Goal: Task Accomplishment & Management: Use online tool/utility

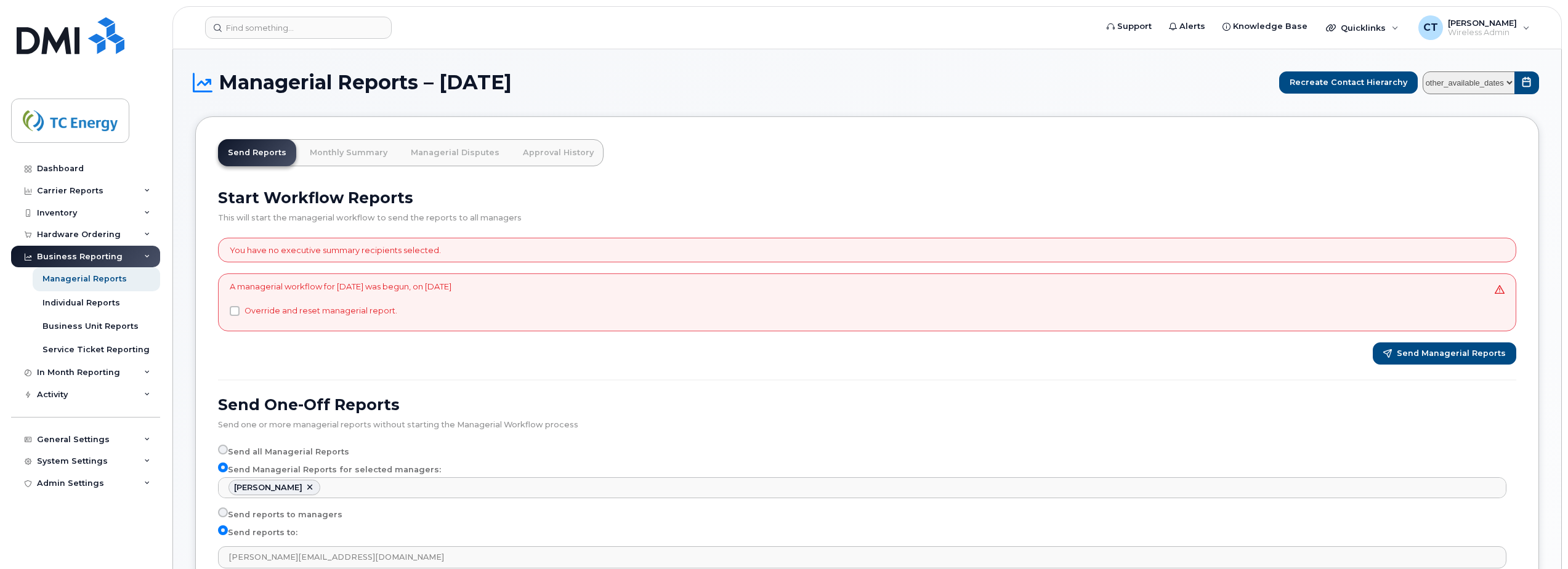
select select "2ea15384-2cd1-4281-8eb5-2063b7a8589f"
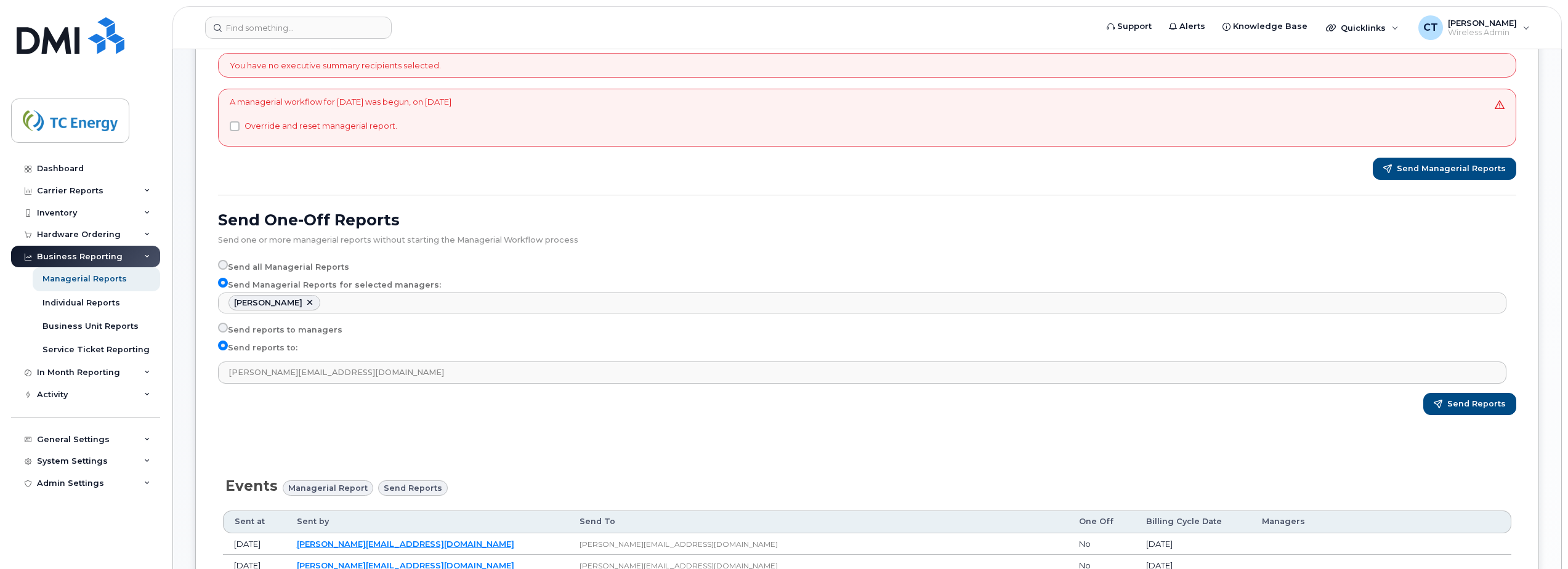
scroll to position [1883, 0]
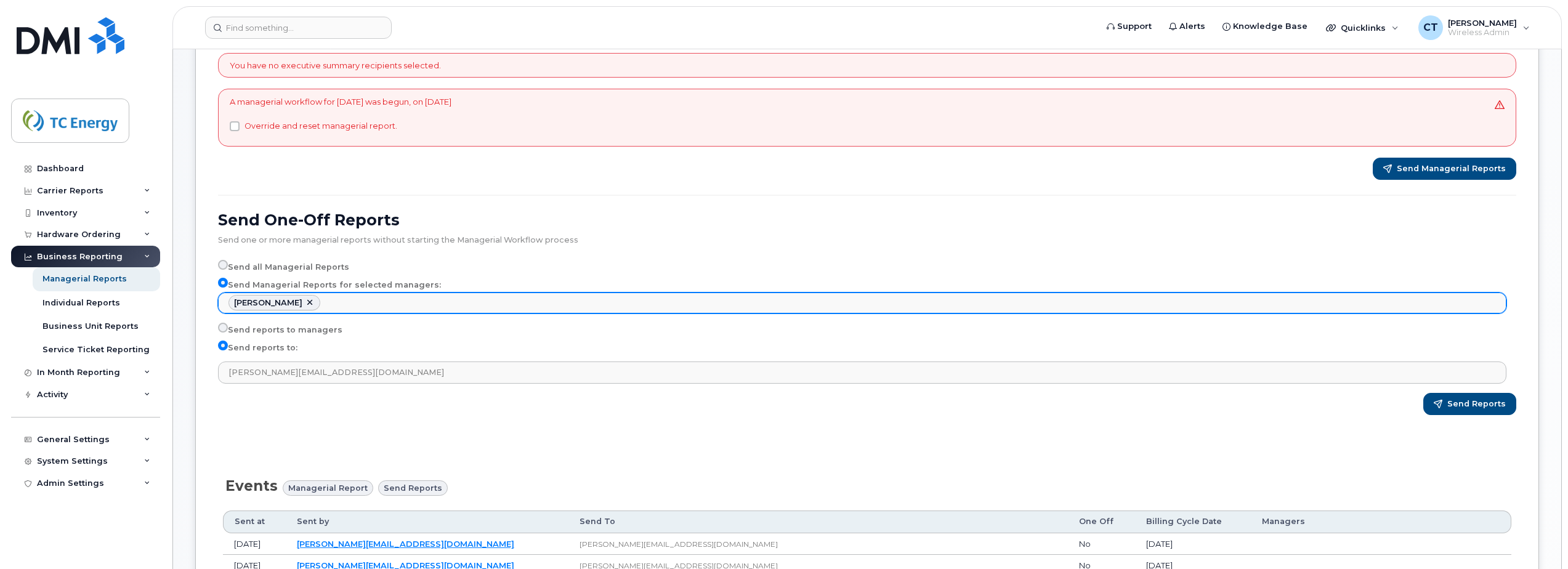
click at [305, 301] on link at bounding box center [310, 303] width 10 height 10
select select
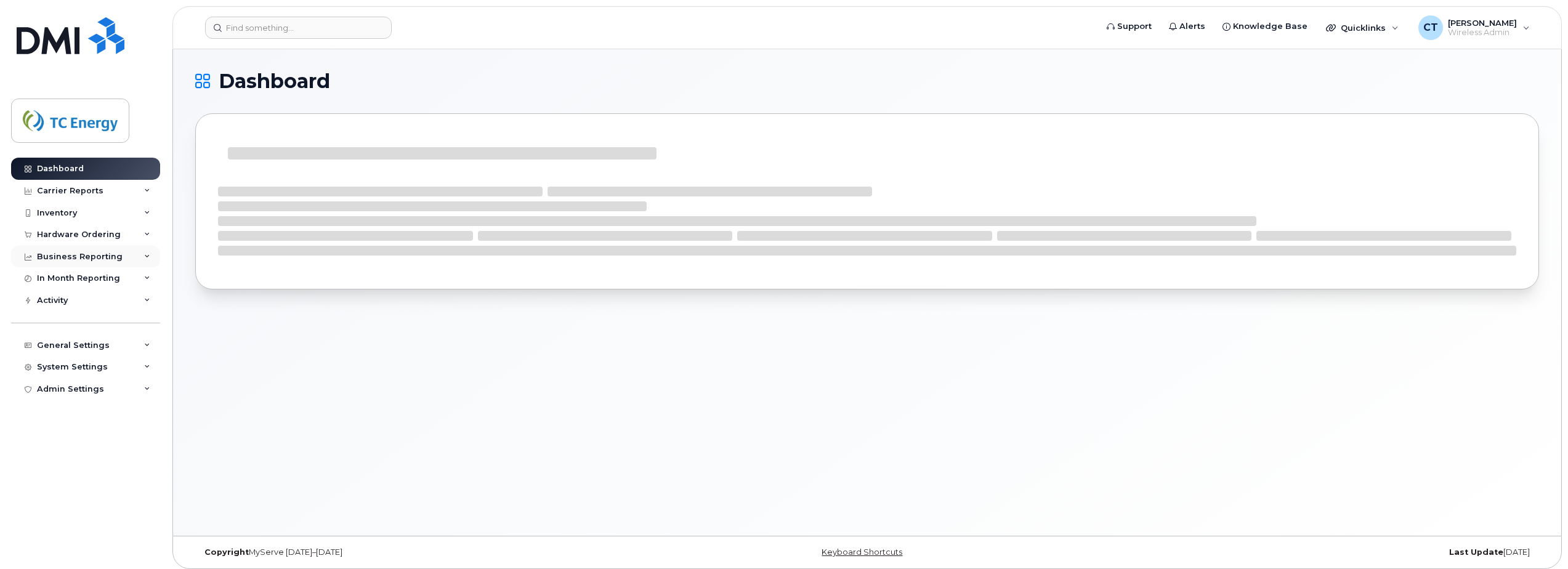
click at [81, 251] on div "Business Reporting" at bounding box center [86, 257] width 149 height 22
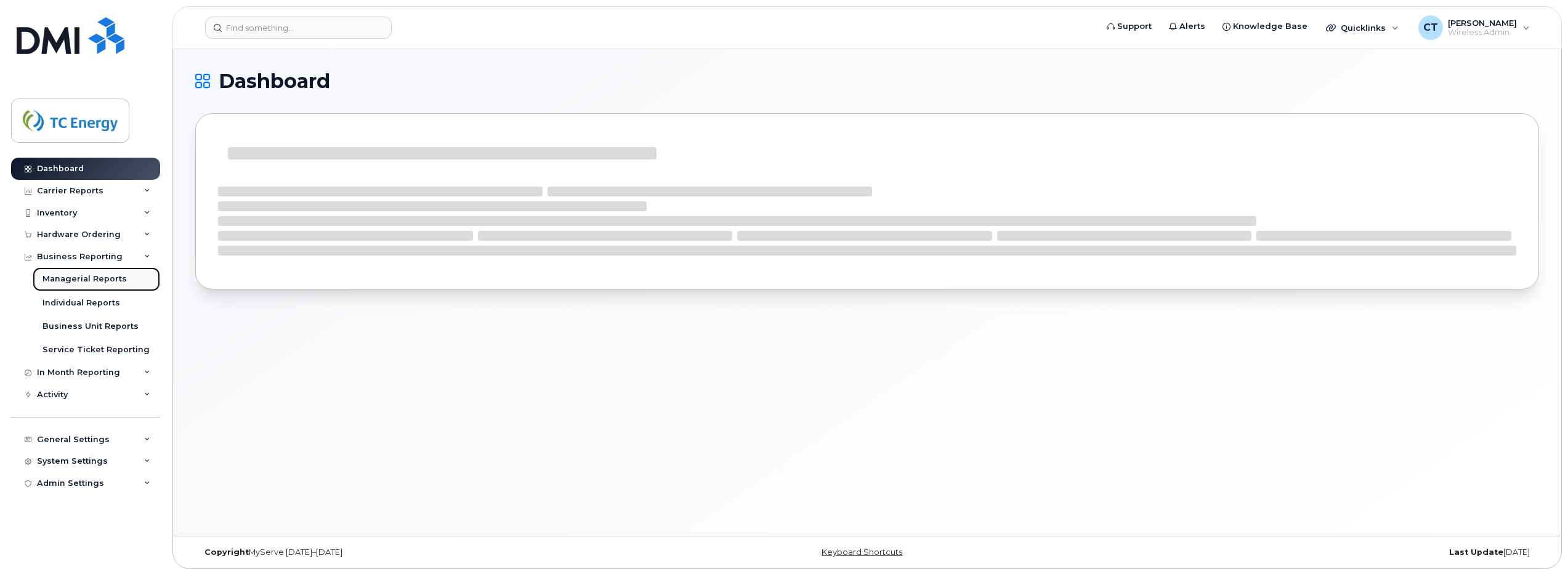
click at [83, 281] on div "Managerial Reports" at bounding box center [85, 279] width 84 height 11
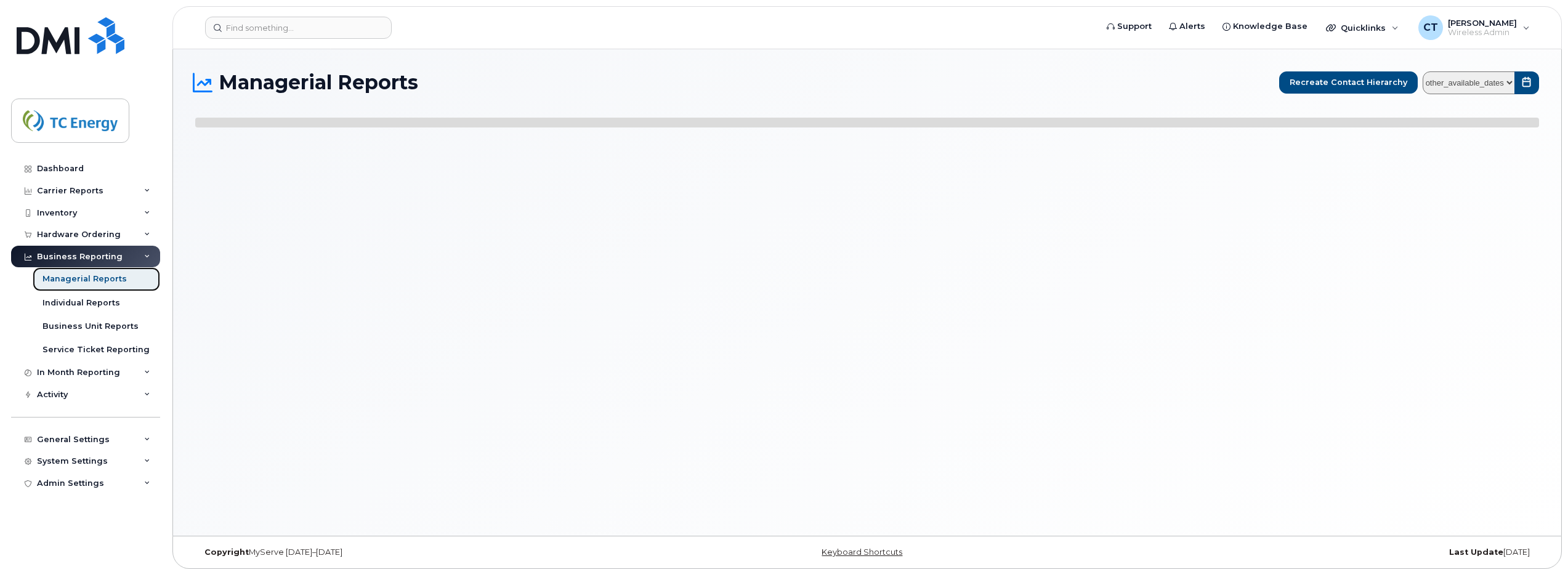
select select
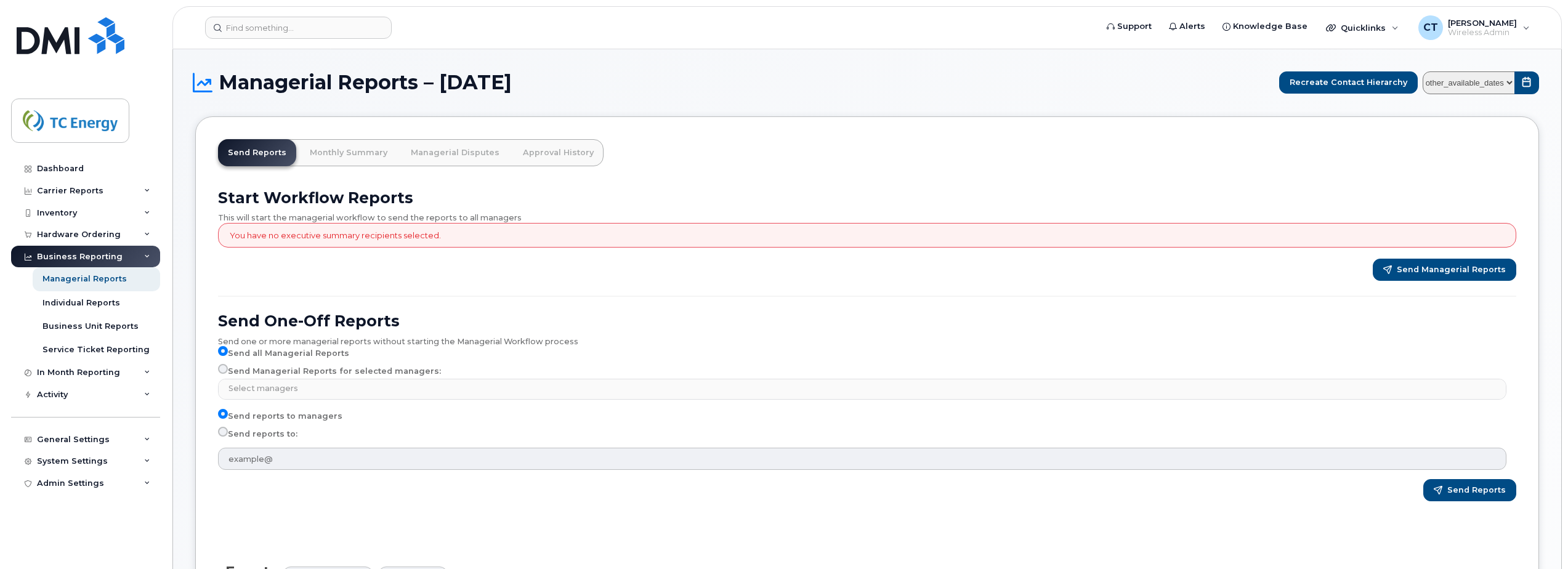
click at [266, 372] on label "Send Managerial Reports for selected managers:" at bounding box center [330, 371] width 223 height 15
click at [228, 372] on input "Send Managerial Reports for selected managers:" at bounding box center [223, 368] width 10 height 10
radio input "true"
click at [249, 434] on label "Send reports to:" at bounding box center [258, 434] width 80 height 15
click at [228, 434] on input "Send reports to:" at bounding box center [223, 431] width 10 height 10
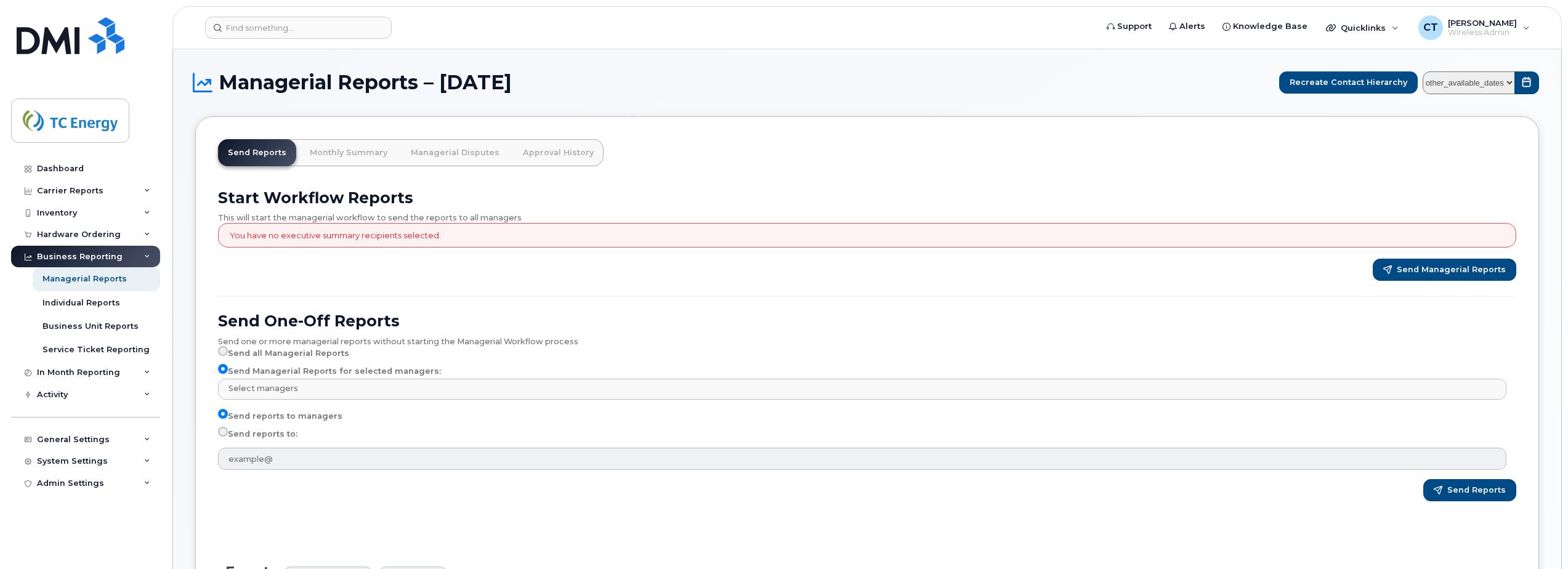
radio input "true"
click at [223, 431] on input "Send reports to:" at bounding box center [223, 431] width 10 height 10
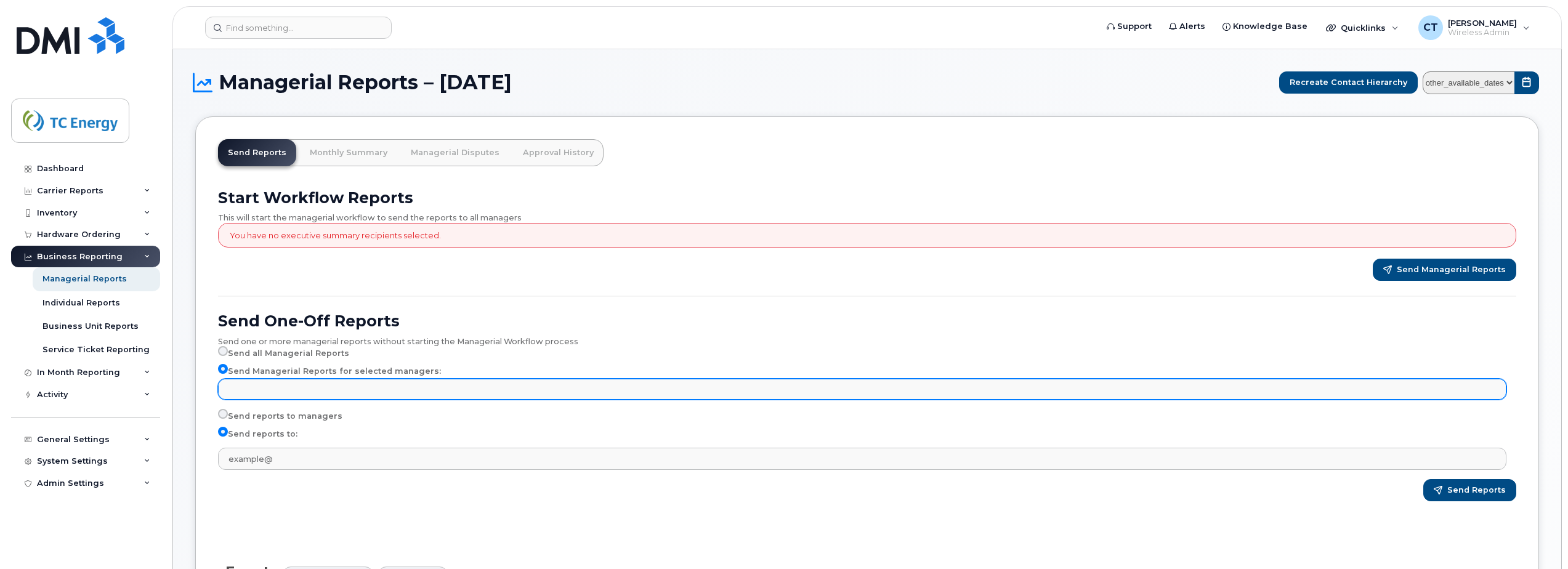
click at [265, 384] on input "text" at bounding box center [863, 389] width 1277 height 18
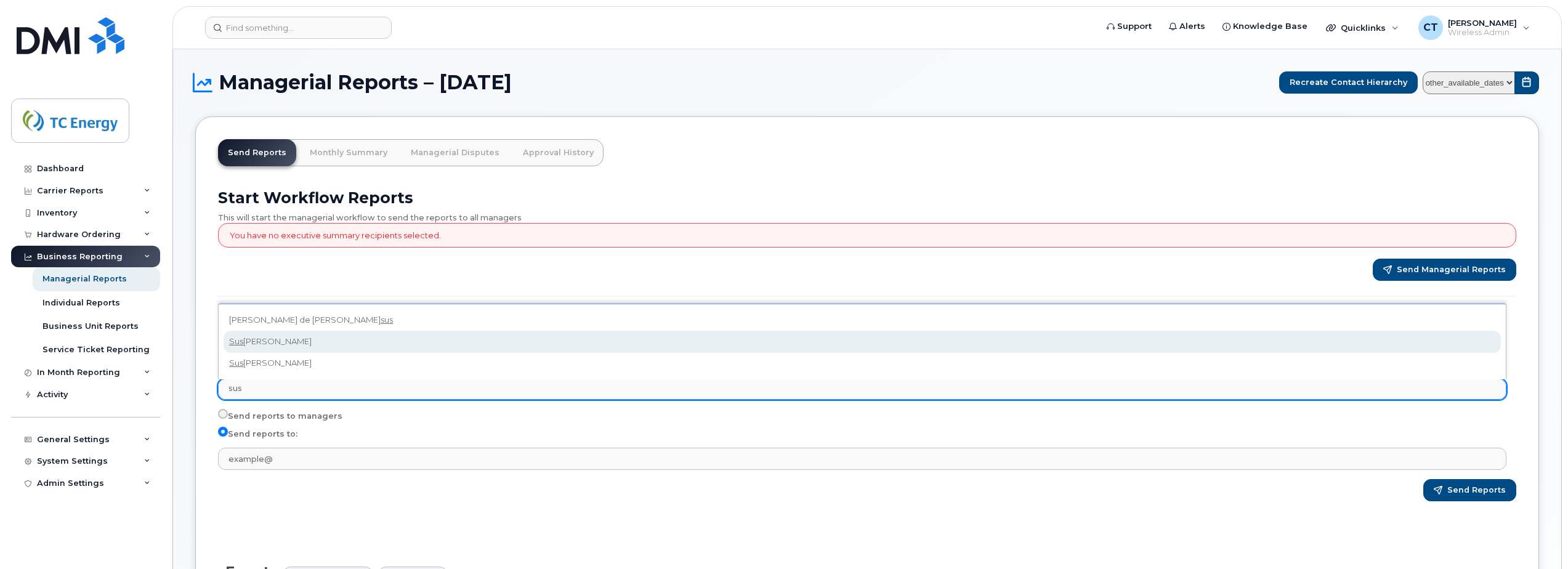
type input "sus"
select select "ecb9c8b3-f82b-4416-bfd4-0c48b241fccb"
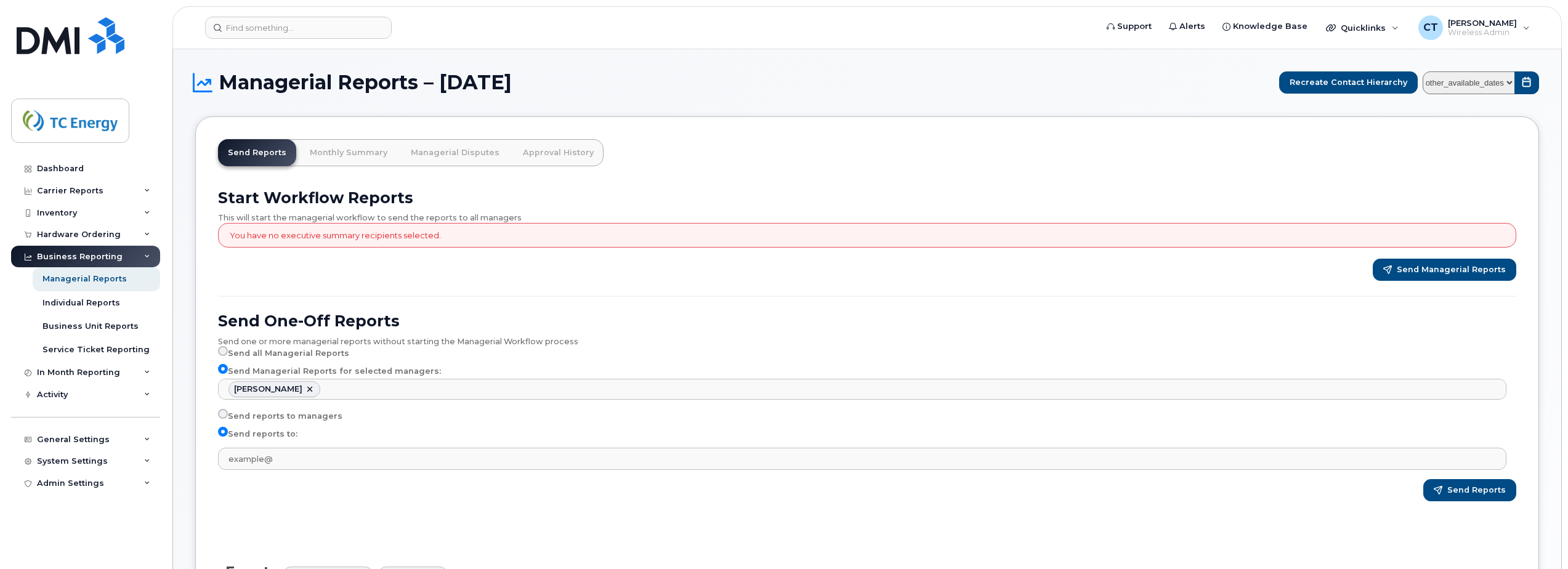
scroll to position [4997, 0]
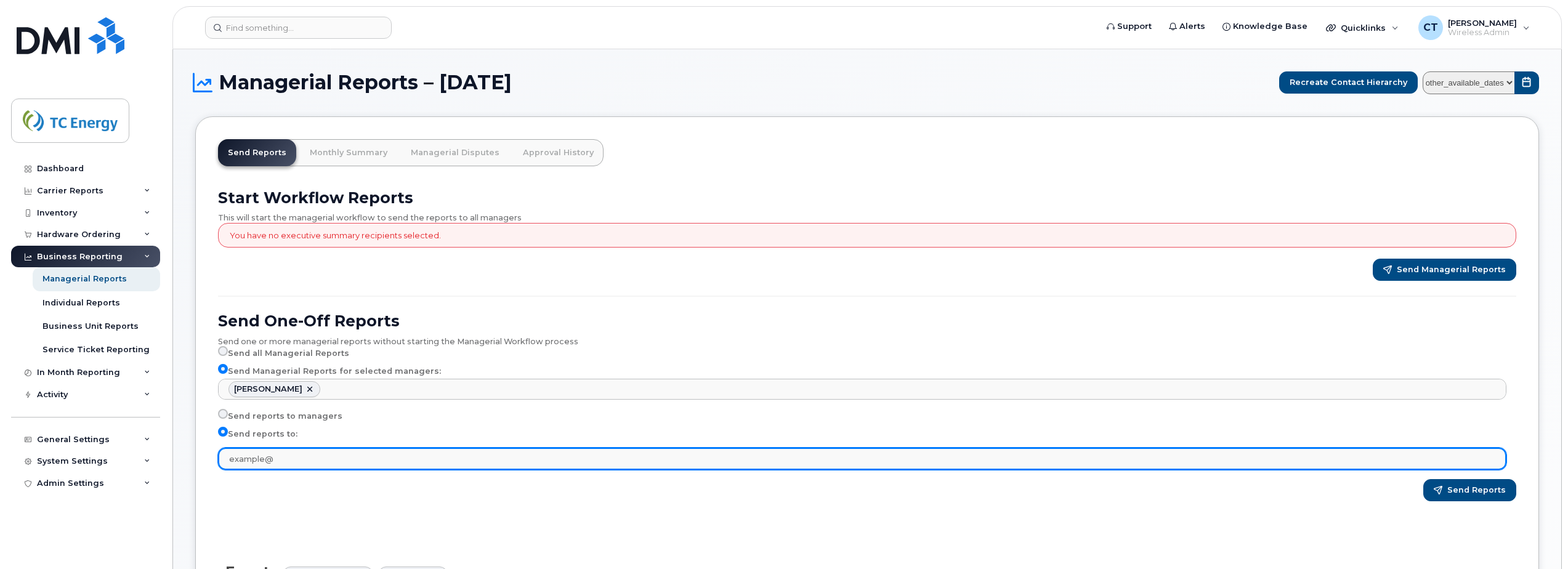
click at [260, 457] on input "text" at bounding box center [863, 458] width 1288 height 22
type input "[PERSON_NAME][EMAIL_ADDRESS][DOMAIN_NAME]"
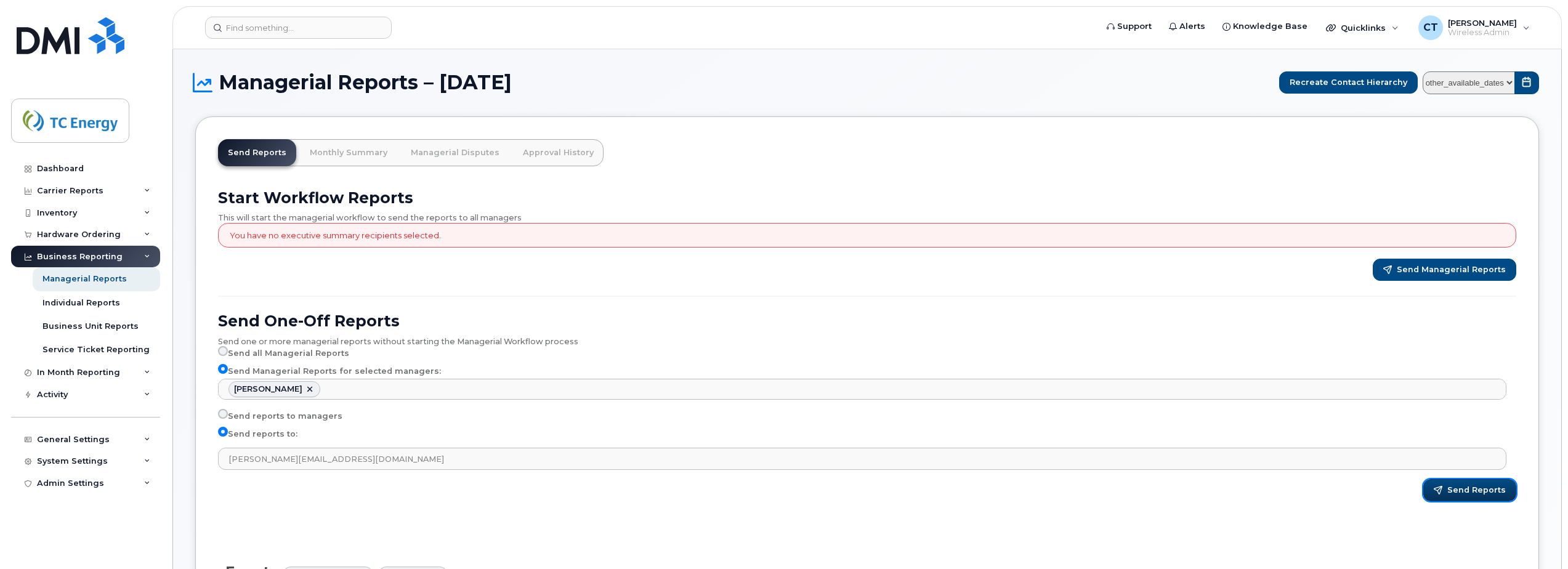
click at [1457, 493] on span "Send Reports" at bounding box center [1477, 489] width 59 height 11
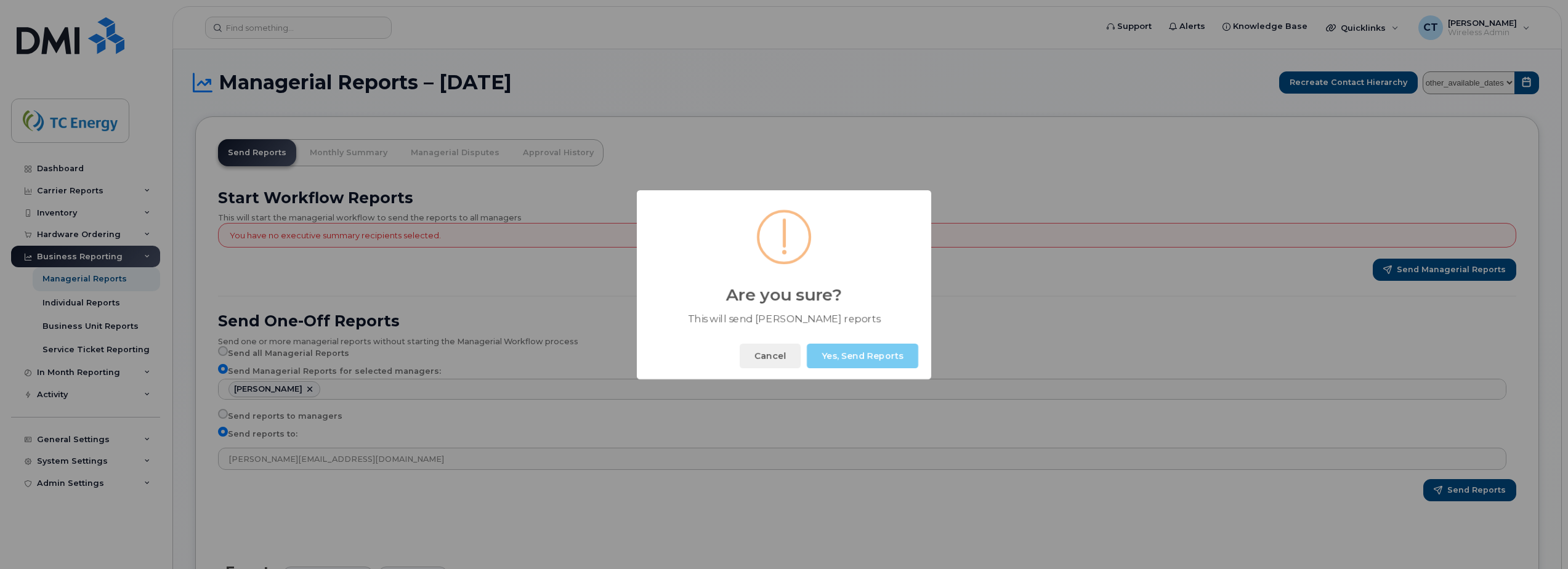
click at [873, 361] on button "Yes, Send Reports" at bounding box center [863, 355] width 112 height 24
